Goal: Information Seeking & Learning: Learn about a topic

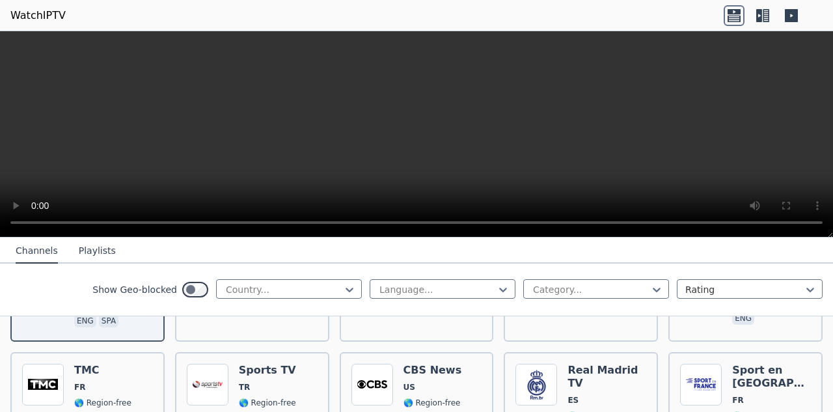
scroll to position [255, 0]
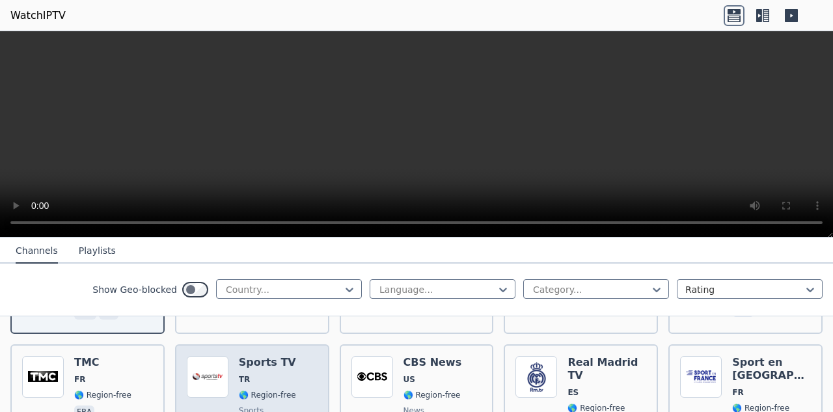
click at [261, 356] on h6 "Sports TV" at bounding box center [267, 362] width 57 height 13
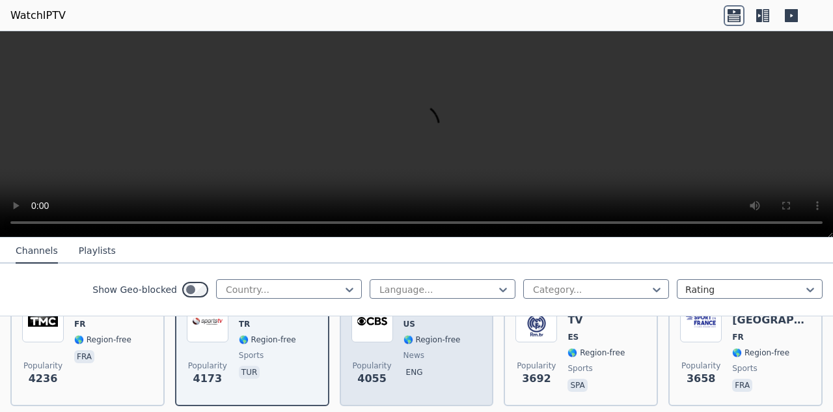
scroll to position [318, 0]
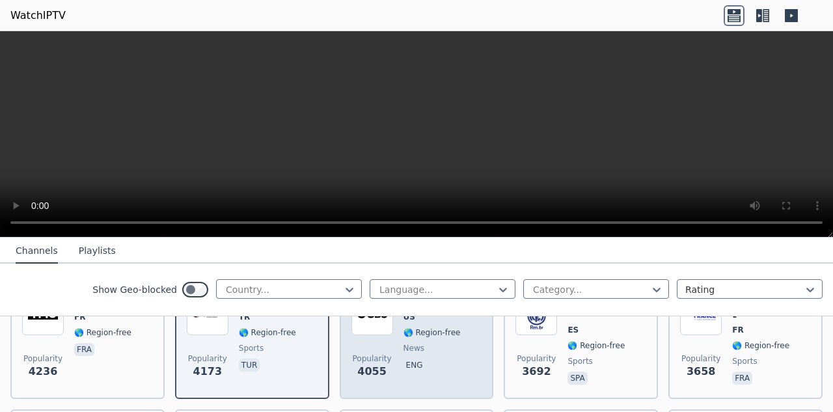
click at [434, 351] on span "news" at bounding box center [433, 348] width 59 height 10
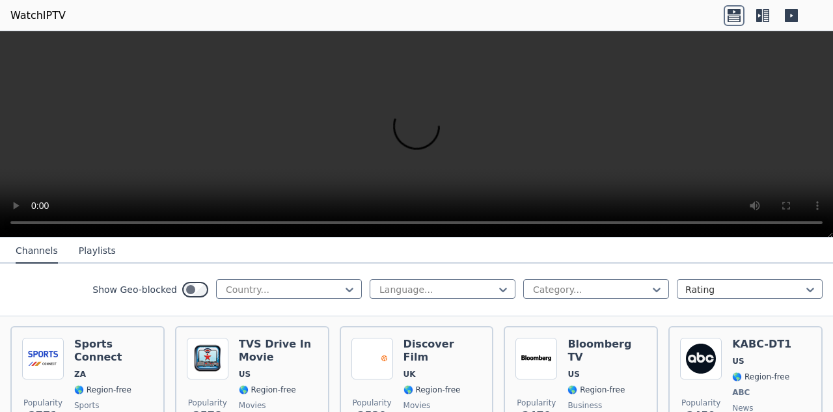
scroll to position [530, 0]
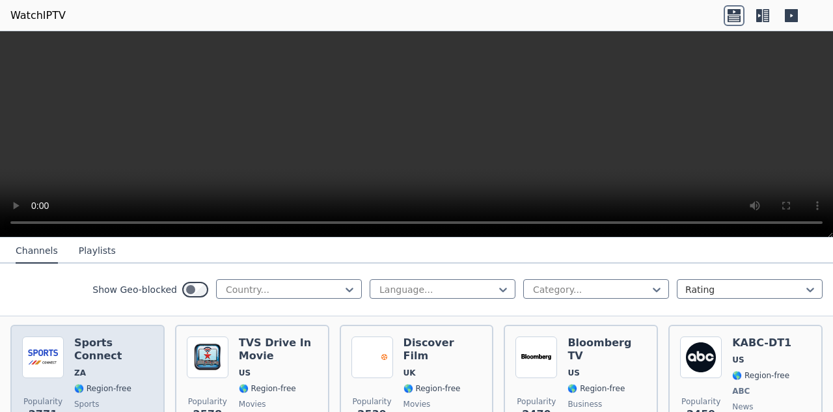
click at [89, 352] on div "Sports Connect ZA 🌎 Region-free sports eng" at bounding box center [113, 385] width 79 height 96
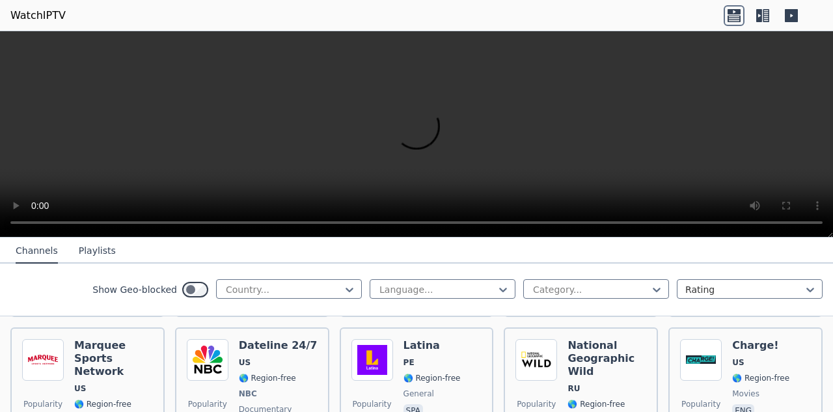
scroll to position [1311, 0]
click at [104, 252] on button "Playlists" at bounding box center [97, 251] width 37 height 25
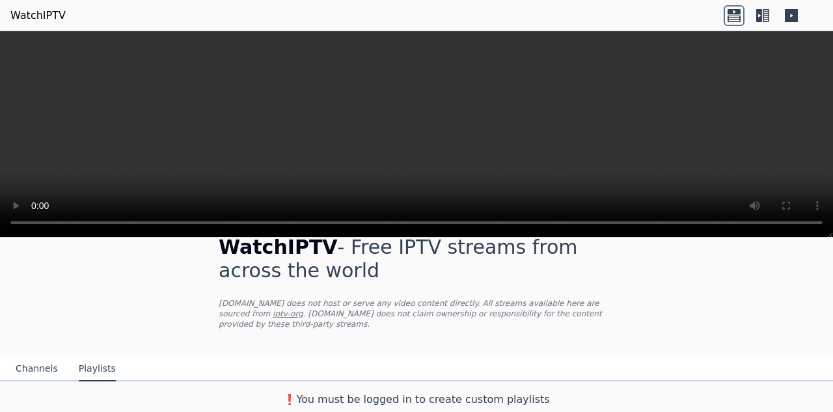
scroll to position [23, 0]
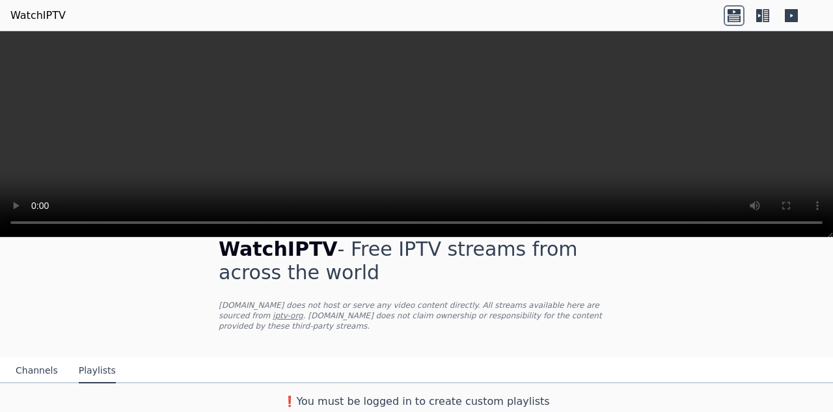
click at [38, 372] on button "Channels" at bounding box center [37, 371] width 42 height 25
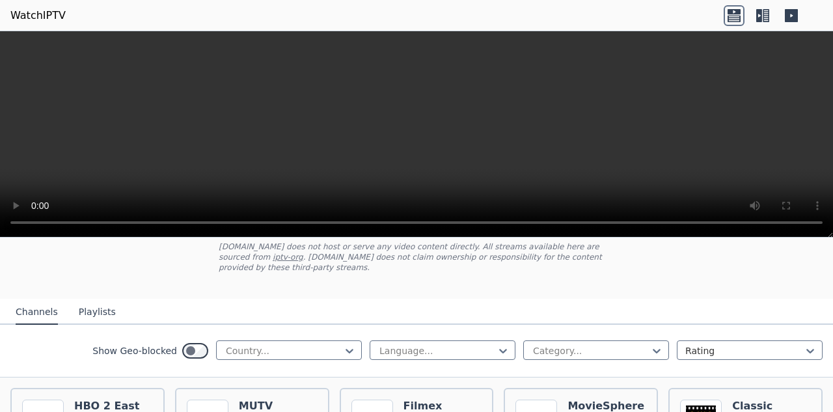
scroll to position [94, 0]
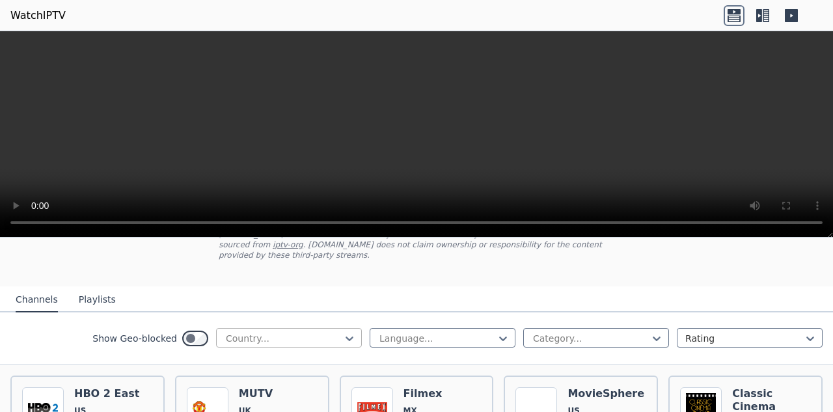
click at [318, 340] on div at bounding box center [284, 338] width 118 height 13
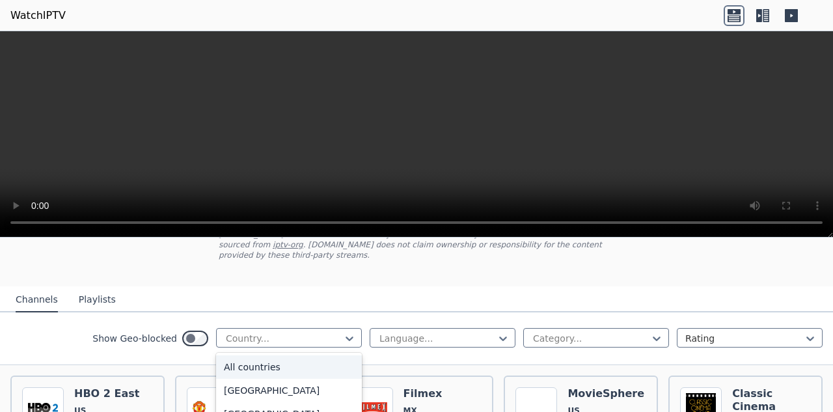
click at [292, 365] on div "All countries" at bounding box center [289, 366] width 146 height 23
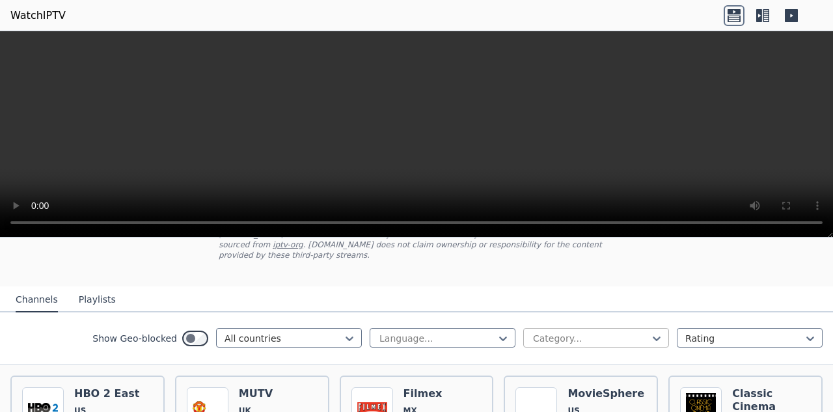
click at [609, 337] on div at bounding box center [591, 338] width 118 height 13
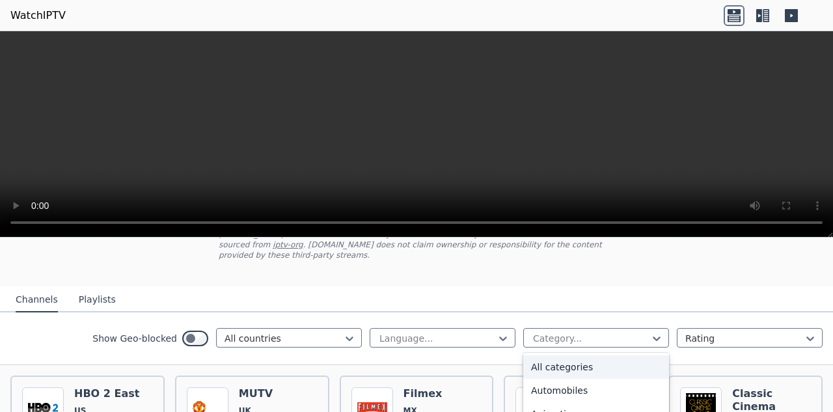
click at [579, 362] on div "All categories" at bounding box center [596, 366] width 146 height 23
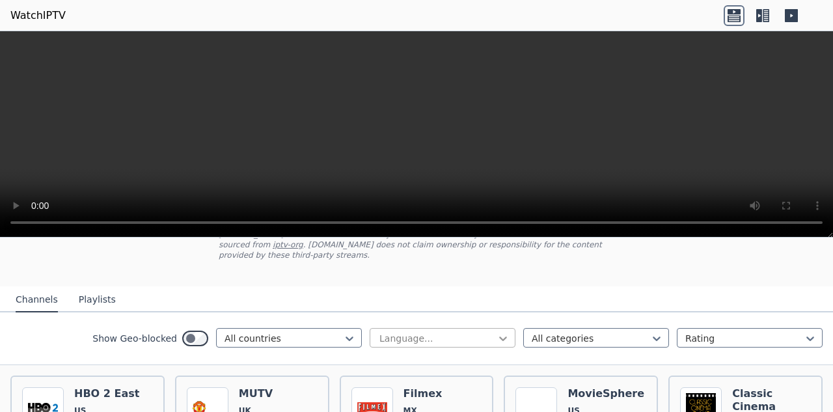
click at [501, 337] on icon at bounding box center [503, 338] width 13 height 13
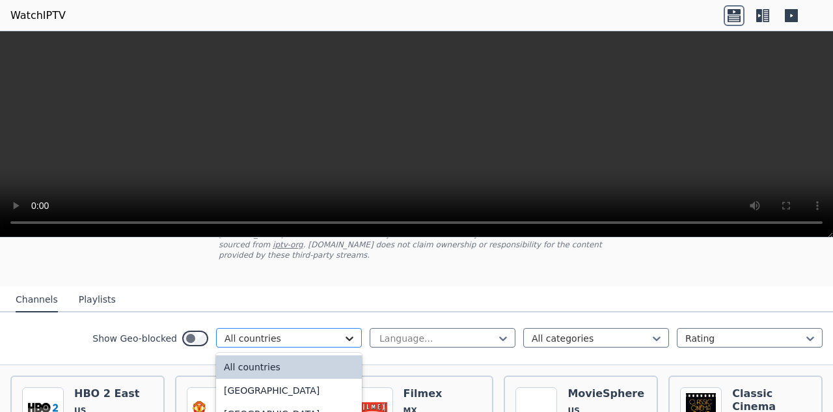
click at [345, 336] on icon at bounding box center [349, 338] width 13 height 13
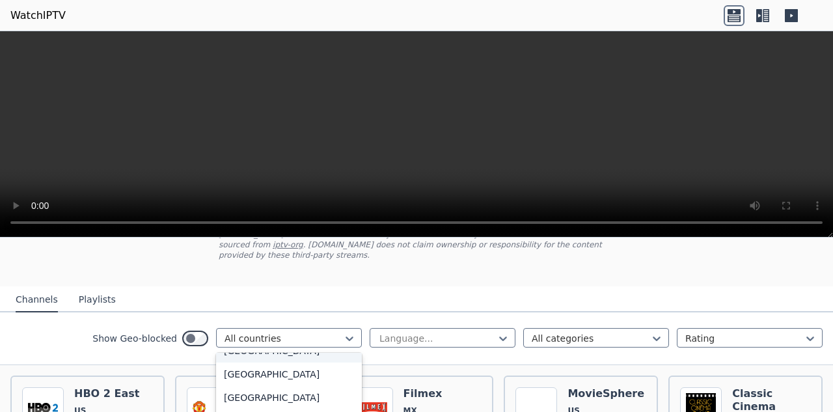
scroll to position [767, 0]
click at [283, 376] on div "[GEOGRAPHIC_DATA]" at bounding box center [289, 373] width 146 height 23
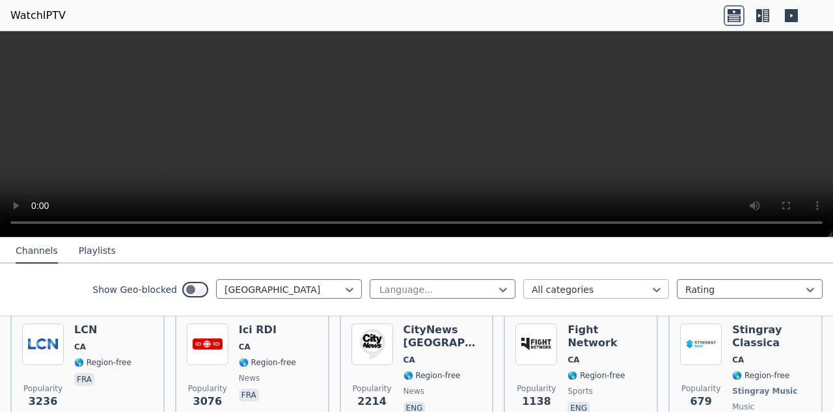
scroll to position [156, 0]
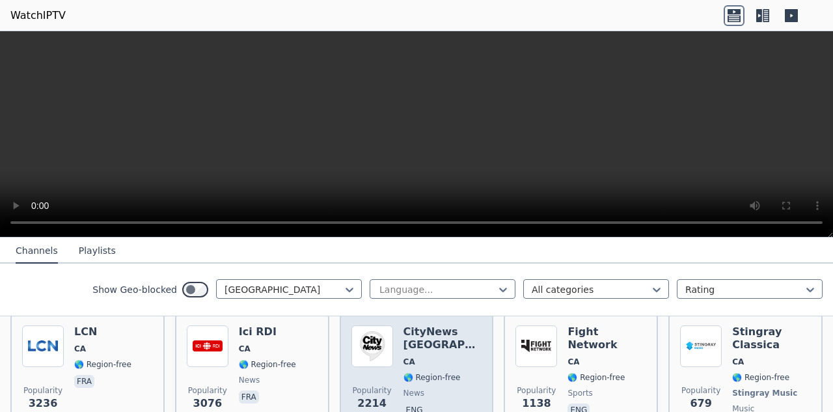
click at [430, 353] on div "CityNews [GEOGRAPHIC_DATA] [GEOGRAPHIC_DATA] 🌎 Region-free news eng" at bounding box center [443, 388] width 79 height 125
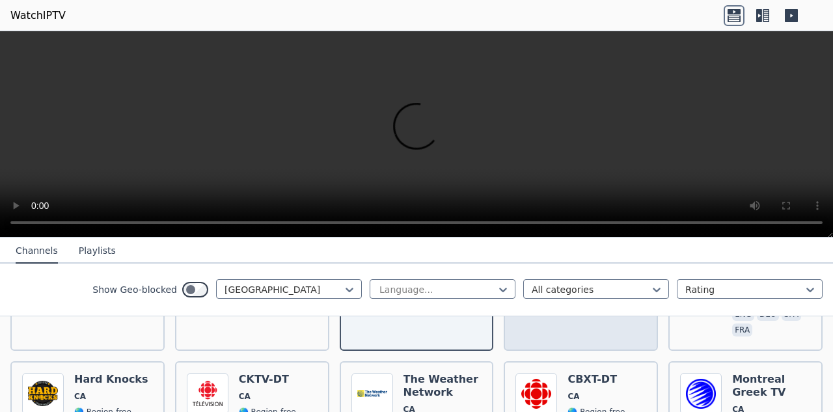
scroll to position [281, 0]
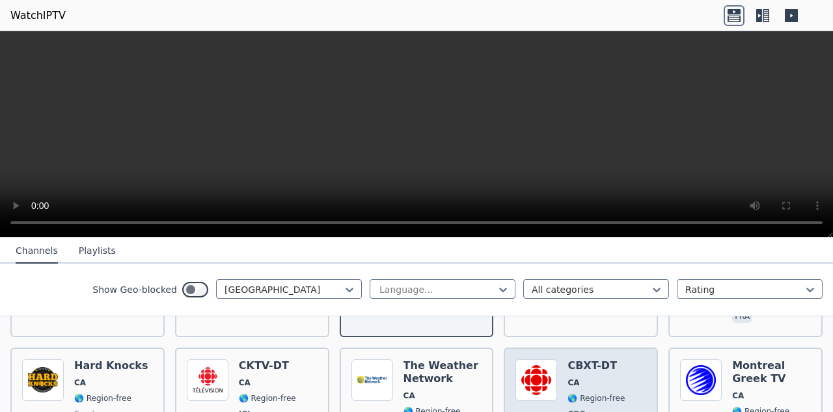
click at [581, 359] on h6 "CBXT-DT" at bounding box center [596, 365] width 57 height 13
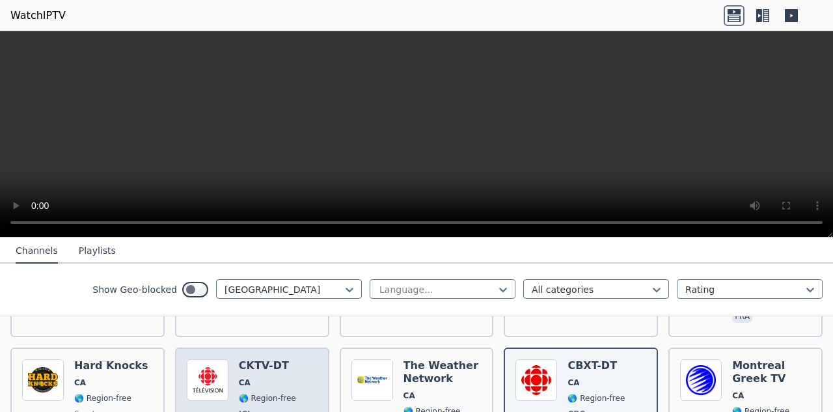
click at [284, 368] on h6 "CKTV-DT" at bounding box center [267, 365] width 57 height 13
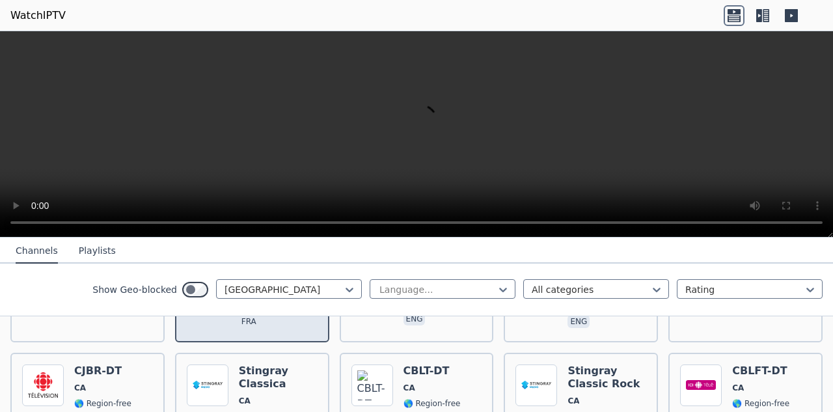
scroll to position [429, 0]
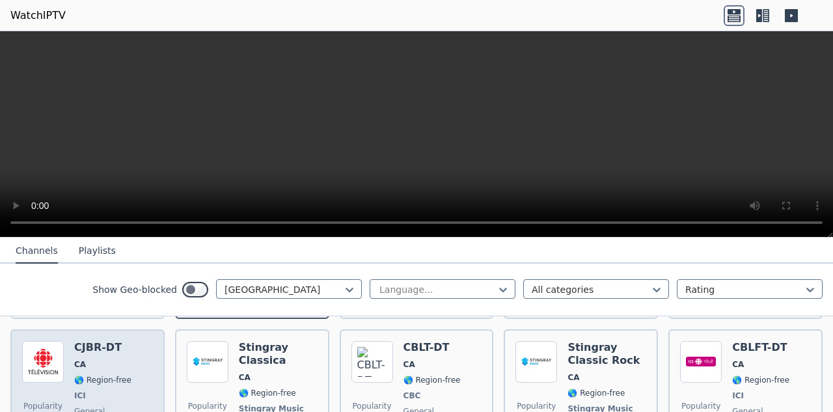
click at [117, 341] on h6 "CJBR-DT" at bounding box center [102, 347] width 57 height 13
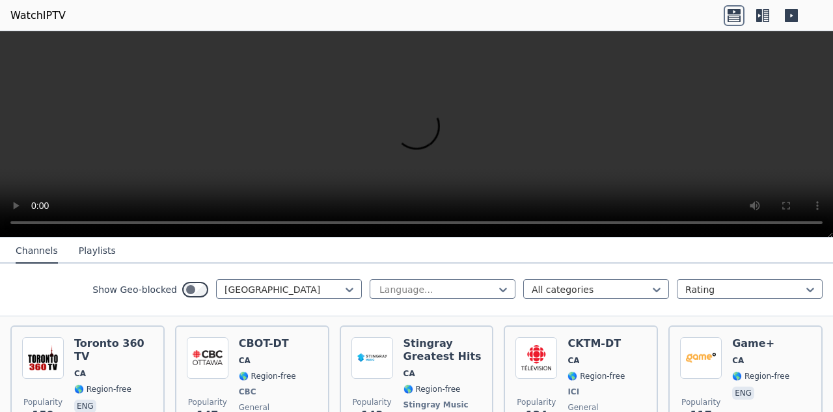
scroll to position [592, 0]
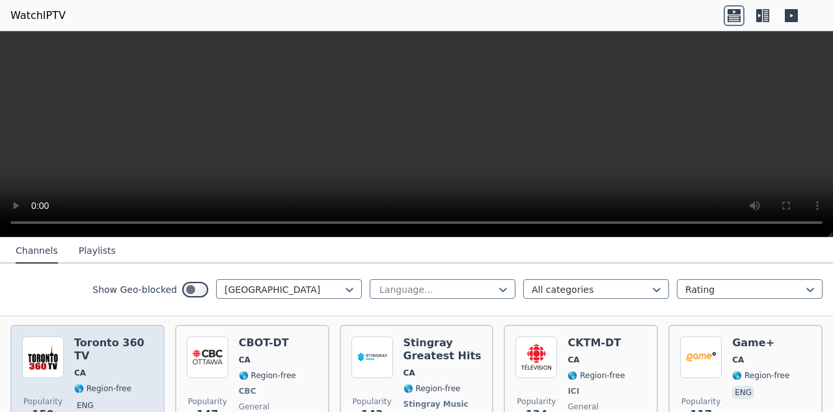
click at [107, 368] on div "Toronto 360 TV CA 🌎 Region-free eng" at bounding box center [113, 391] width 79 height 109
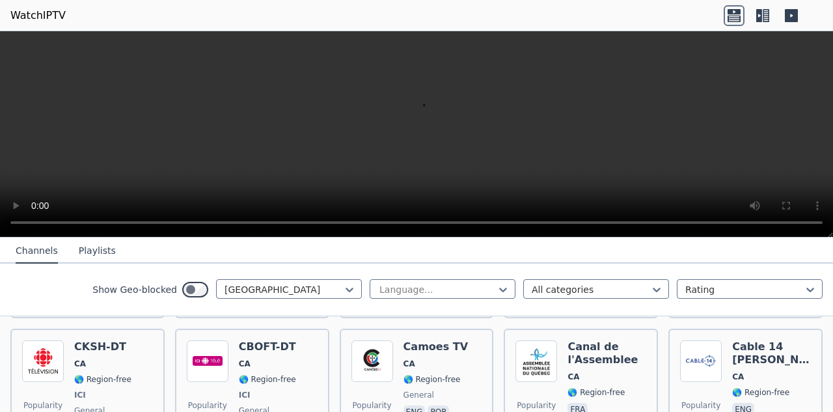
scroll to position [1019, 0]
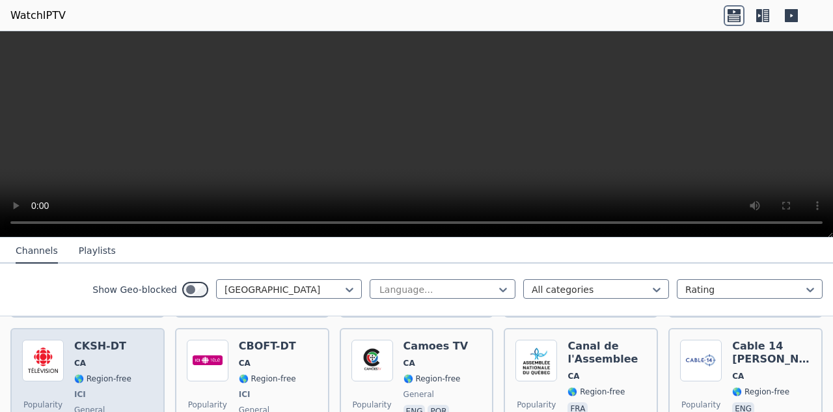
click at [130, 361] on div "Popularity 93 CKSH-DT [GEOGRAPHIC_DATA] 🌎 Region-free ICI general fra" at bounding box center [87, 388] width 131 height 96
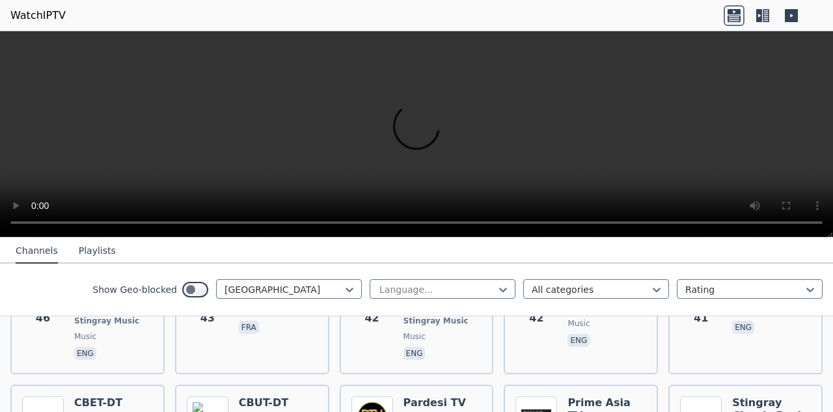
scroll to position [2005, 0]
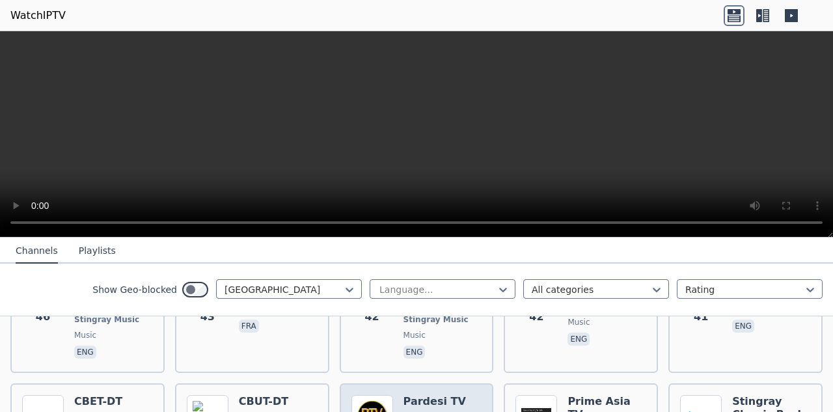
click at [434, 395] on h6 "Pardesi TV" at bounding box center [435, 401] width 63 height 13
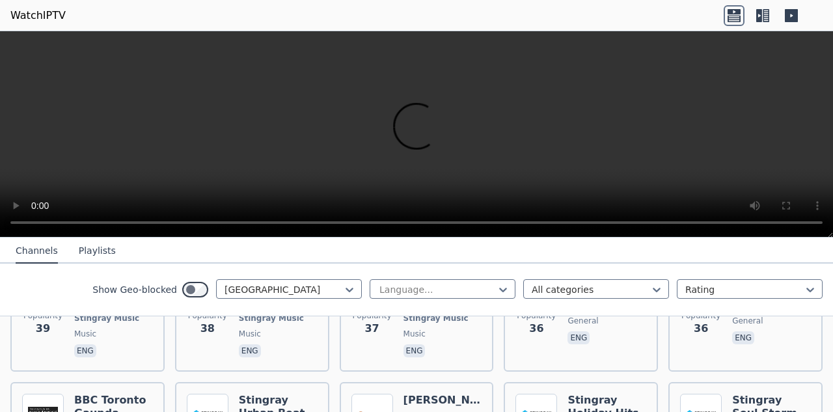
scroll to position [2312, 0]
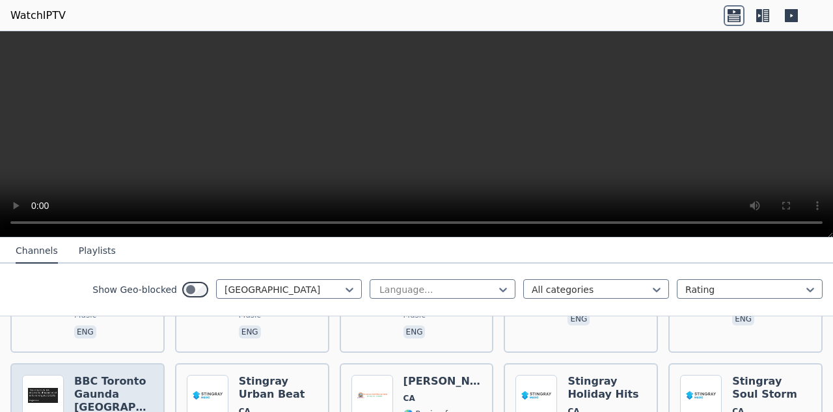
click at [115, 375] on h6 "BBC Toronto Gaunda [GEOGRAPHIC_DATA]" at bounding box center [113, 394] width 79 height 39
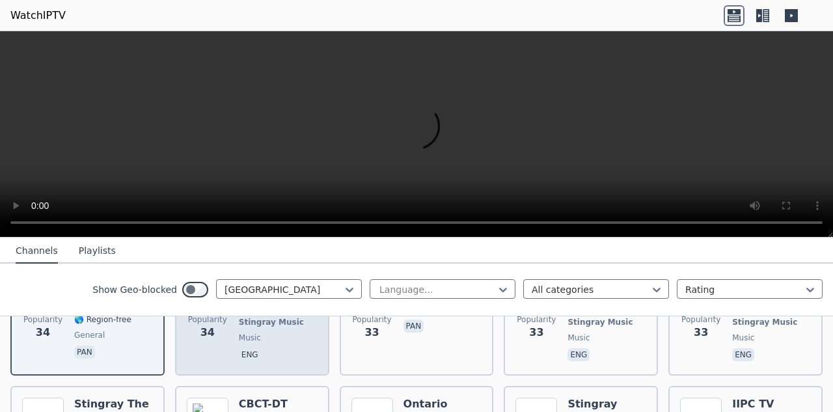
scroll to position [2437, 0]
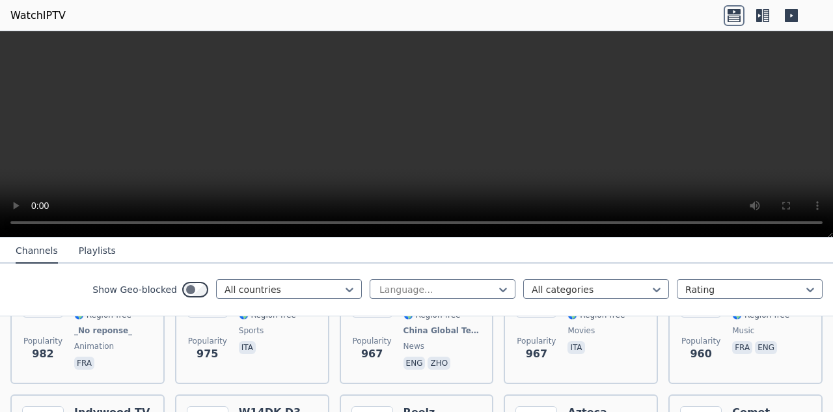
scroll to position [2242, 0]
